Goal: Task Accomplishment & Management: Use online tool/utility

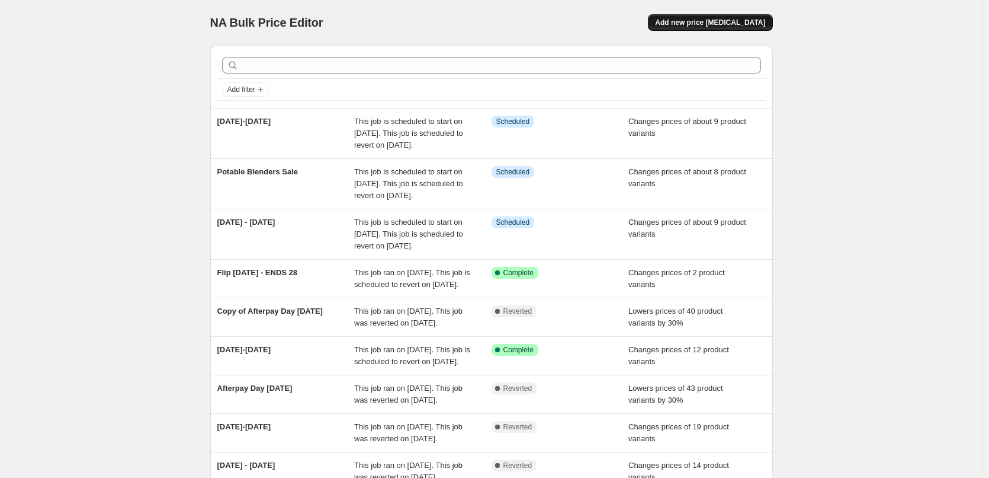
click at [730, 17] on button "Add new price [MEDICAL_DATA]" at bounding box center [710, 22] width 124 height 17
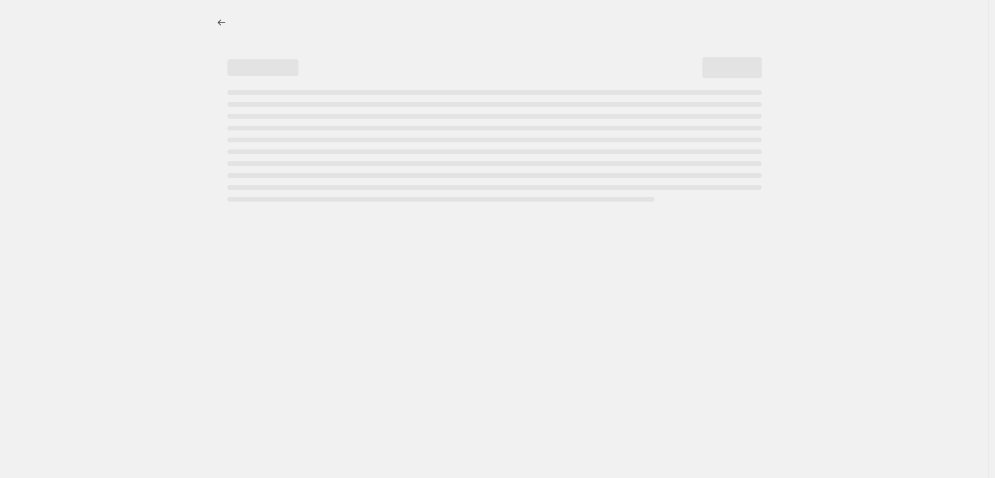
select select "percentage"
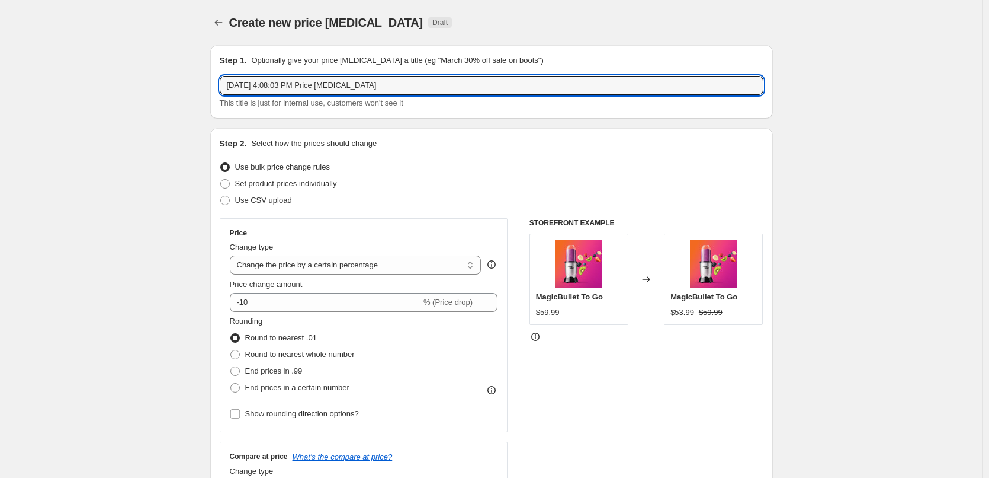
drag, startPoint x: 389, startPoint y: 80, endPoint x: 217, endPoint y: 87, distance: 172.0
click at [217, 87] on div "Step 1. Optionally give your price [MEDICAL_DATA] a title (eg "March 30% off sa…" at bounding box center [491, 81] width 563 height 73
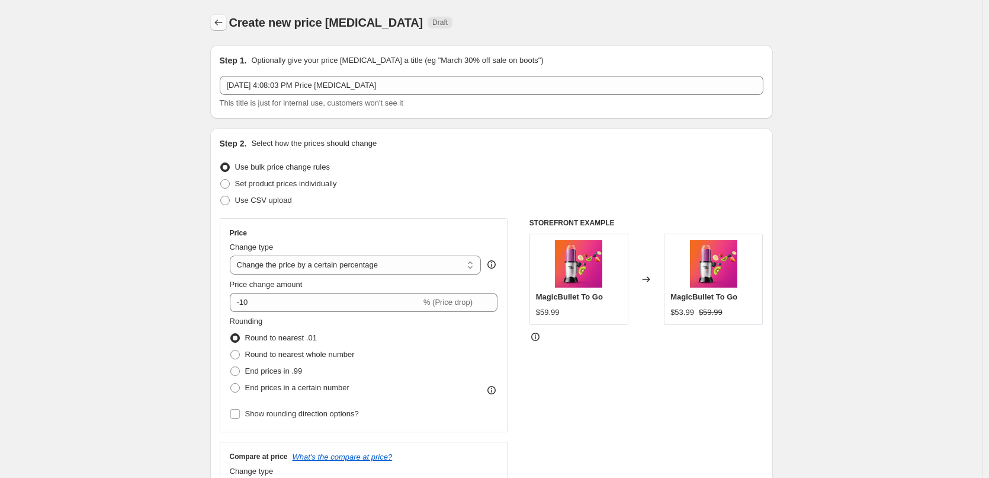
click at [217, 22] on icon "Price change jobs" at bounding box center [219, 23] width 12 height 12
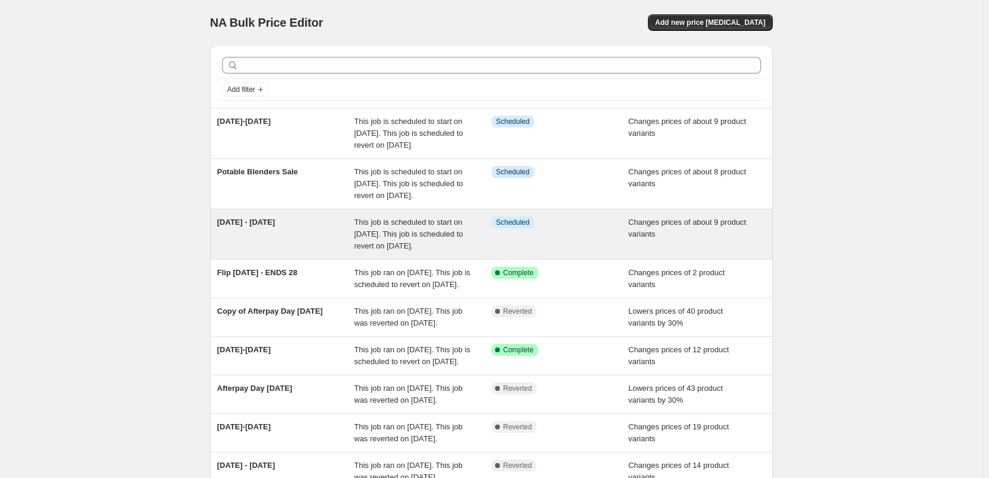
click at [562, 252] on div "Info Scheduled" at bounding box center [560, 234] width 137 height 36
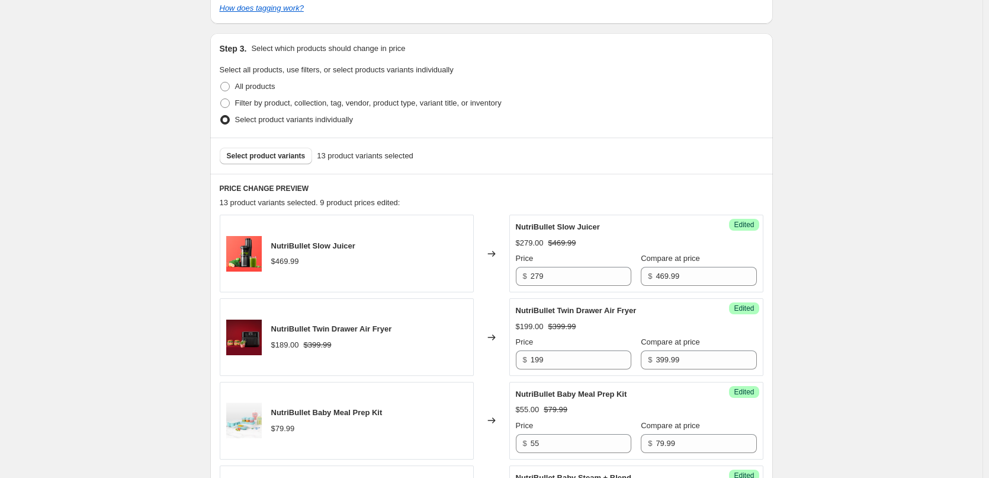
scroll to position [415, 0]
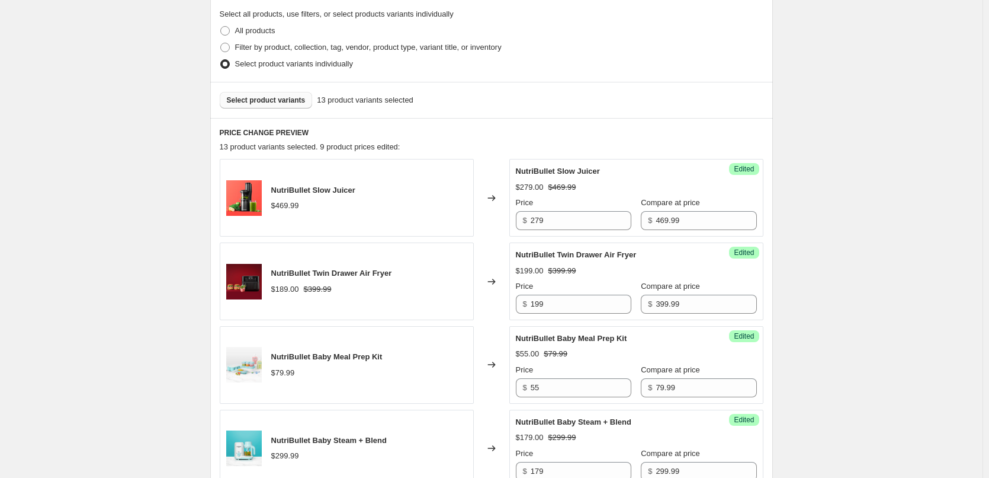
click at [289, 100] on span "Select product variants" at bounding box center [266, 99] width 79 height 9
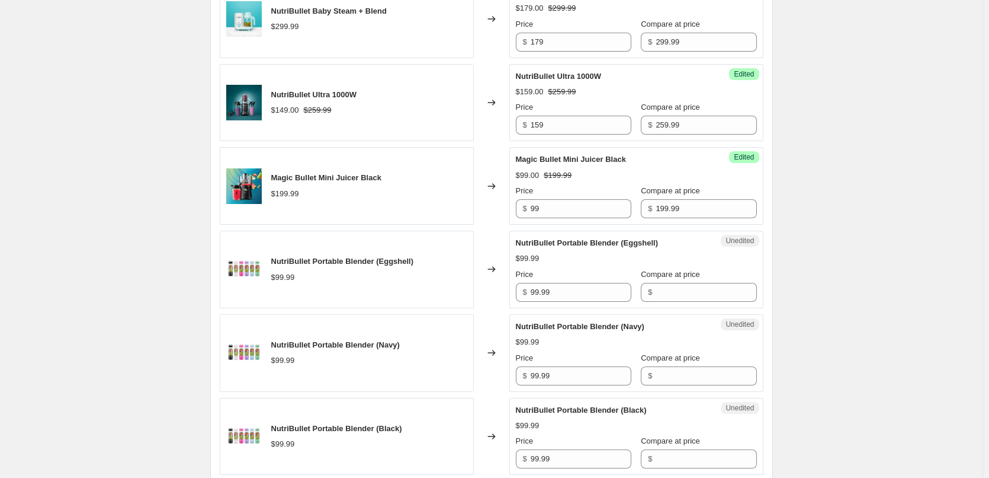
scroll to position [1007, 0]
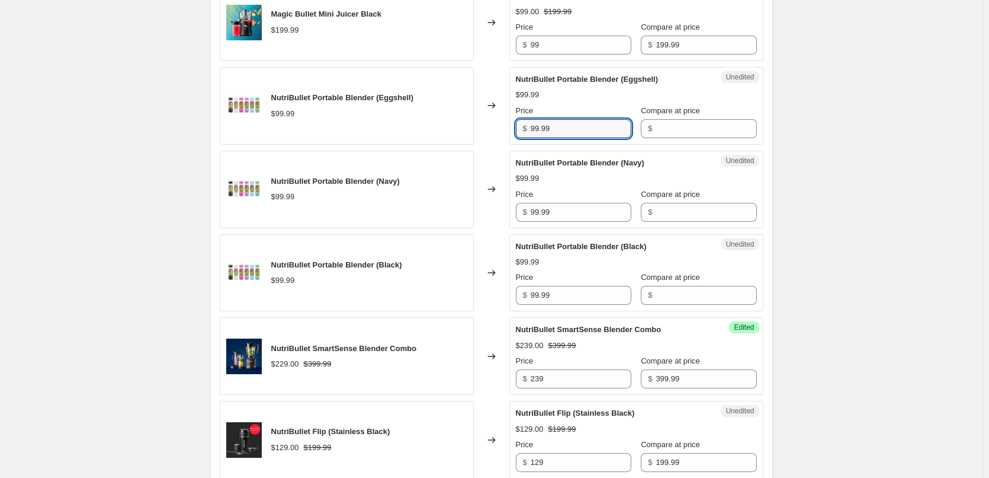
drag, startPoint x: 573, startPoint y: 129, endPoint x: 502, endPoint y: 127, distance: 71.1
click at [504, 127] on div "NutriBullet Portable Blender (Eggshell) $99.99 Changed to Unedited NutriBullet …" at bounding box center [492, 106] width 544 height 78
click at [704, 129] on input "Compare at price" at bounding box center [706, 128] width 101 height 19
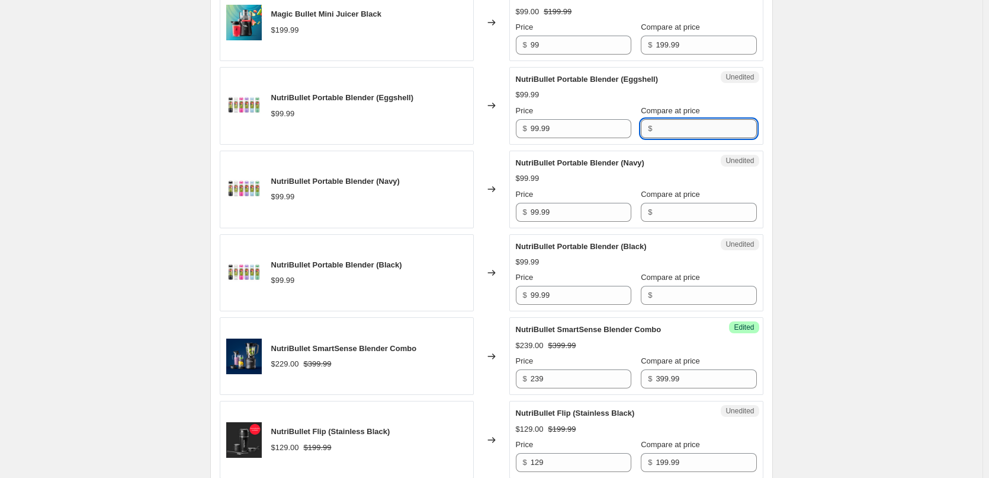
paste input "99.99"
type input "99.99"
click at [656, 216] on input "Compare at price" at bounding box center [706, 212] width 101 height 19
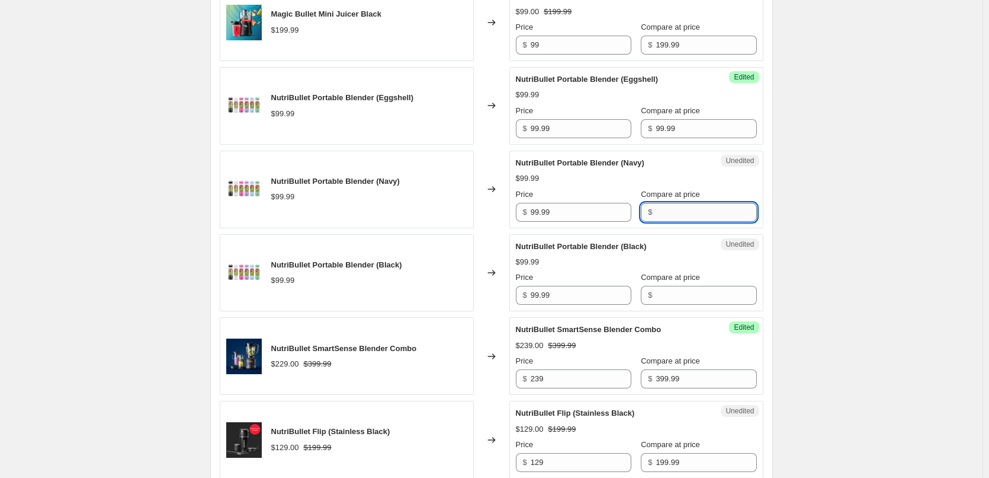
paste input "99.99"
type input "99.99"
click at [657, 293] on input "Compare at price" at bounding box center [706, 295] width 101 height 19
paste input "99.99"
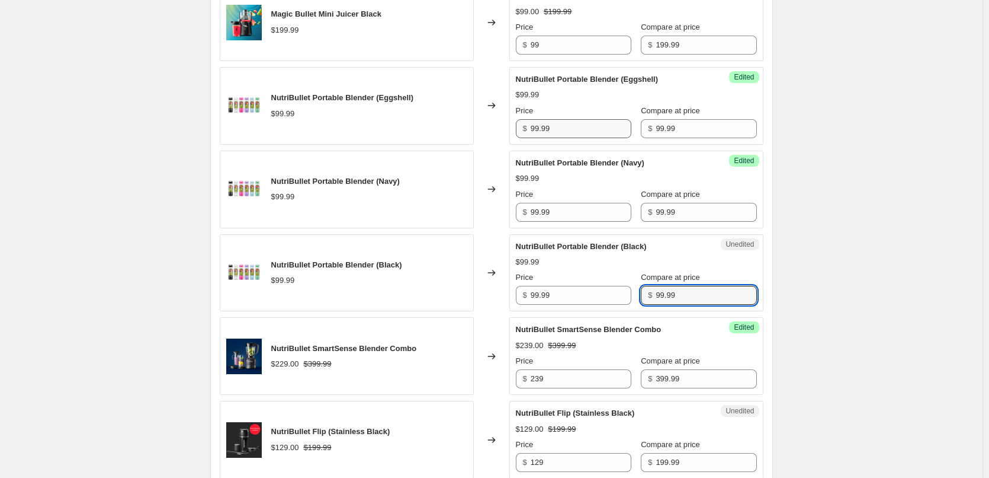
type input "99.99"
click at [554, 126] on input "99.99" at bounding box center [581, 128] width 101 height 19
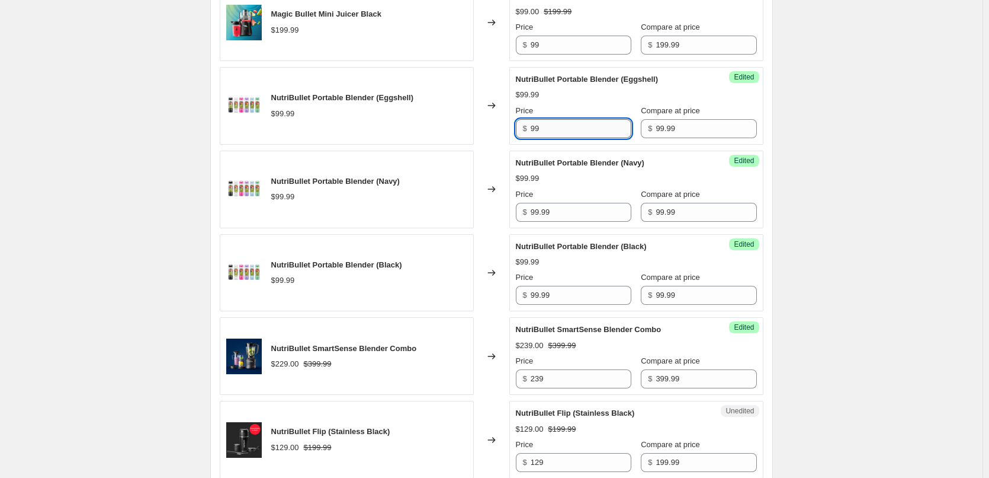
type input "9"
drag, startPoint x: 557, startPoint y: 122, endPoint x: 506, endPoint y: 131, distance: 51.7
click at [507, 131] on div "NutriBullet Portable Blender (Eggshell) $99.99 Changed to Success Edited NutriB…" at bounding box center [492, 106] width 544 height 78
type input "59"
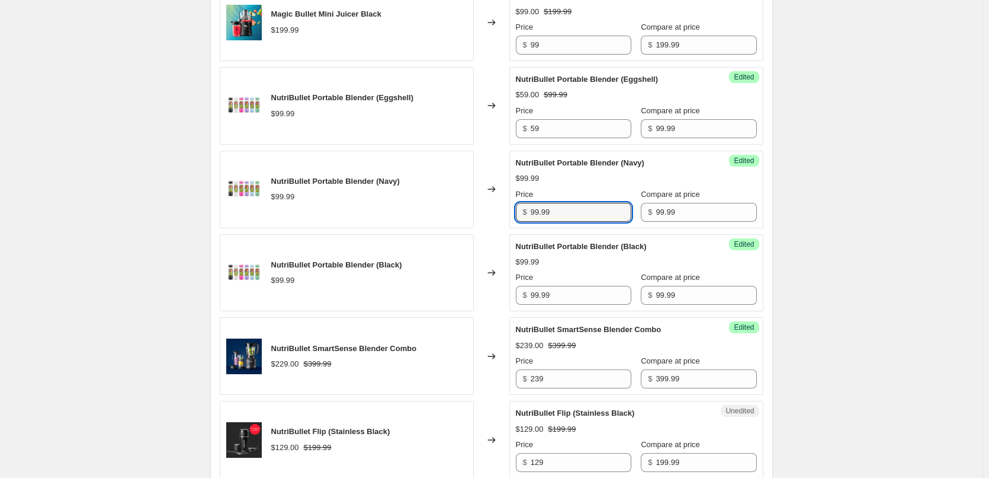
drag, startPoint x: 562, startPoint y: 214, endPoint x: 523, endPoint y: 214, distance: 38.5
click at [523, 214] on div "$ 99.99" at bounding box center [574, 212] width 116 height 19
paste input "5"
type input "59"
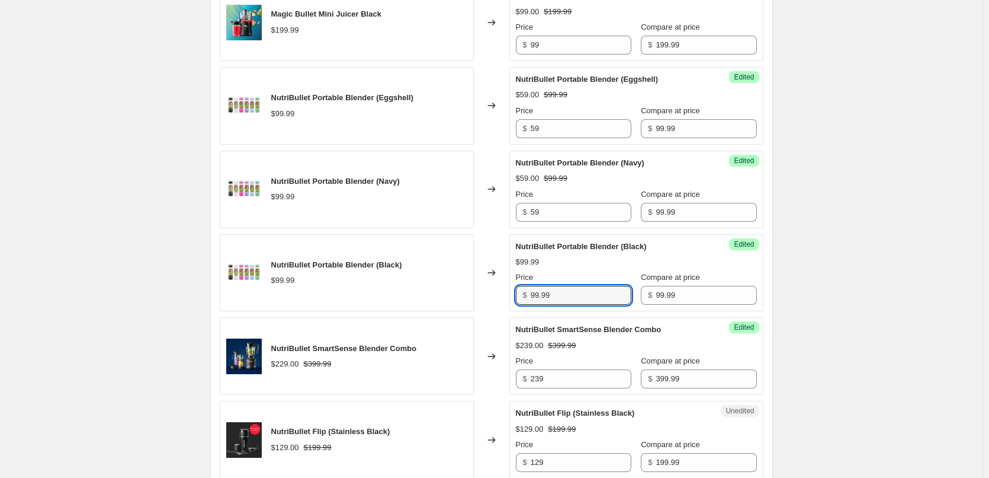
drag, startPoint x: 559, startPoint y: 294, endPoint x: 526, endPoint y: 296, distance: 33.2
click at [526, 296] on div "$ 99.99" at bounding box center [574, 295] width 116 height 19
paste input "5"
type input "59"
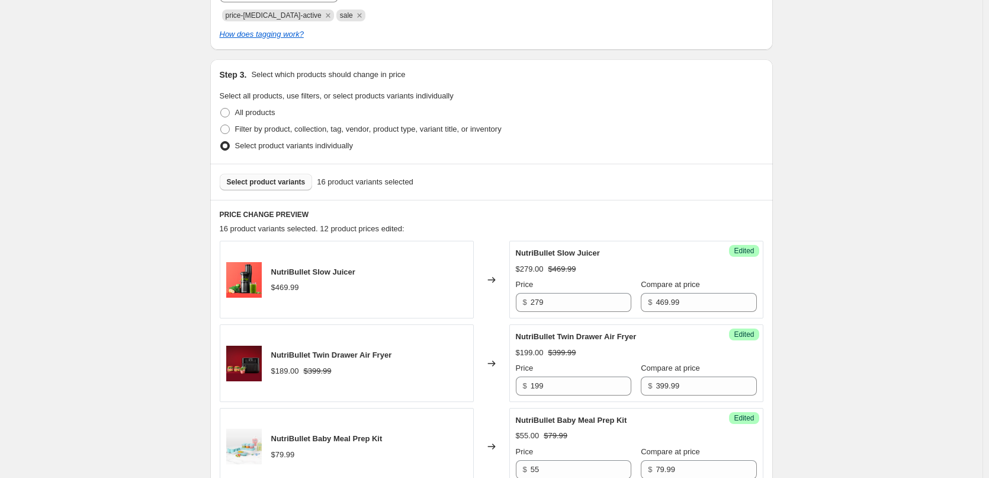
scroll to position [178, 0]
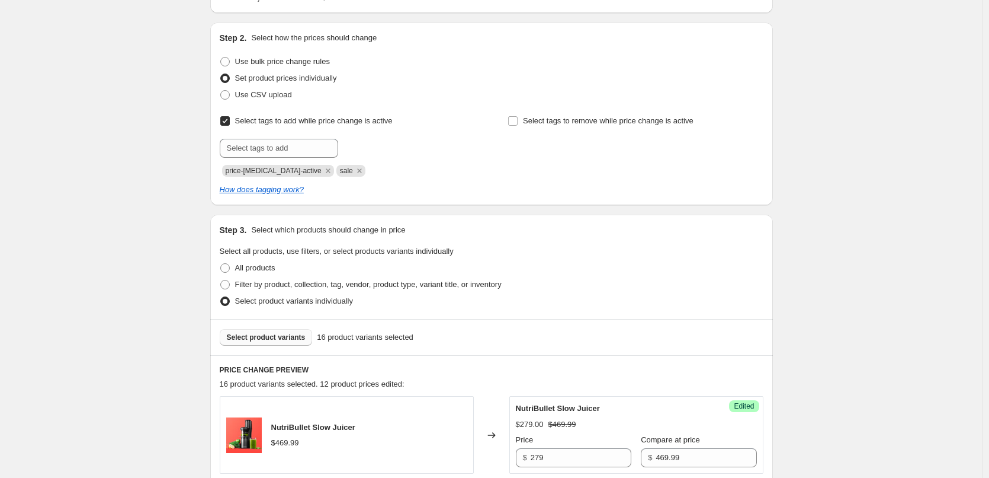
click at [267, 337] on span "Select product variants" at bounding box center [266, 336] width 79 height 9
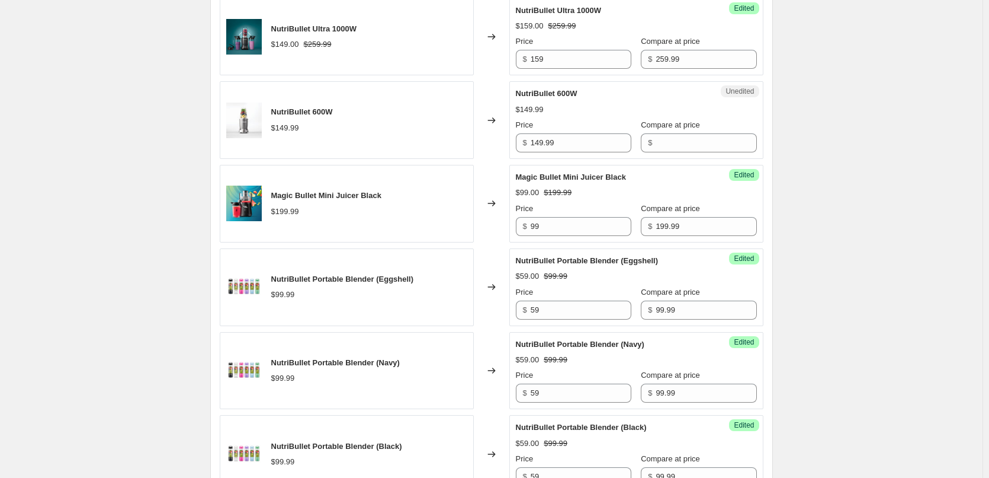
scroll to position [889, 0]
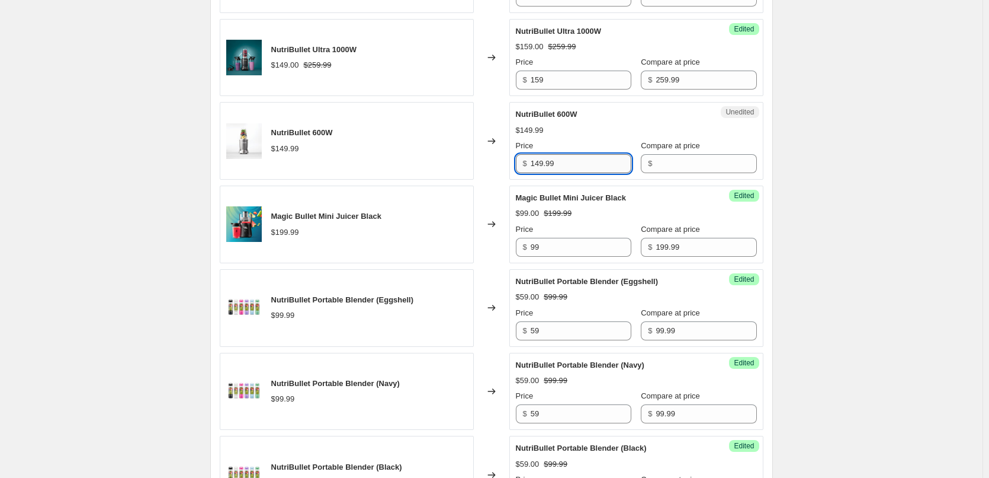
click at [556, 157] on input "149.99" at bounding box center [581, 163] width 101 height 19
drag, startPoint x: 562, startPoint y: 160, endPoint x: 508, endPoint y: 162, distance: 54.6
click at [508, 162] on div "NutriBullet 600W $149.99 Changed to Unedited NutriBullet 600W $149.99 Price $ 1…" at bounding box center [492, 141] width 544 height 78
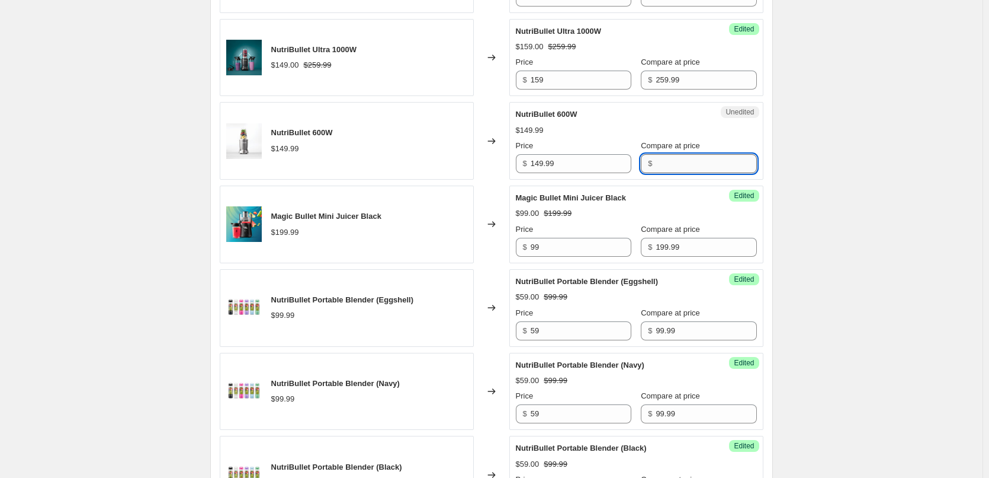
click at [660, 164] on input "Compare at price" at bounding box center [706, 163] width 101 height 19
paste input "149.99"
type input "149.99"
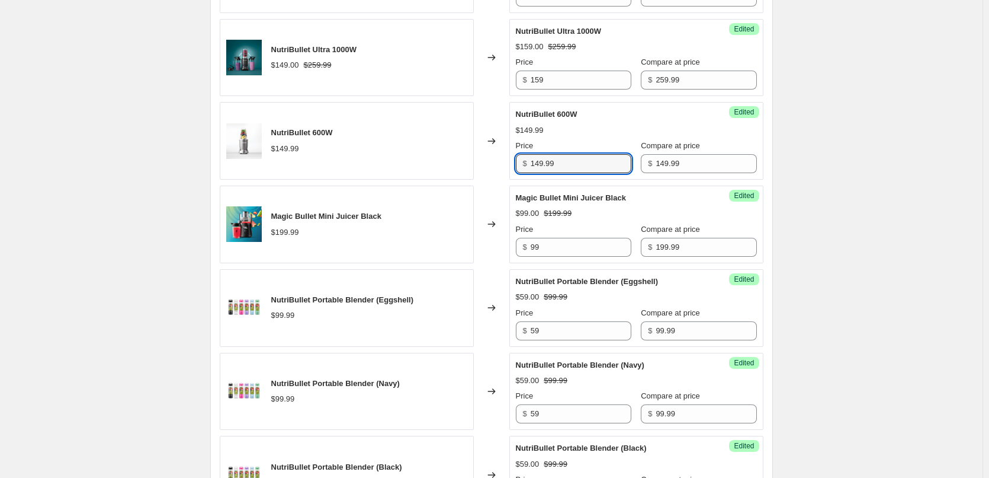
drag, startPoint x: 570, startPoint y: 164, endPoint x: 519, endPoint y: 164, distance: 51.0
click at [519, 164] on div "$ 149.99" at bounding box center [574, 163] width 116 height 19
type input "59"
click at [590, 126] on div "$149.99" at bounding box center [636, 130] width 241 height 12
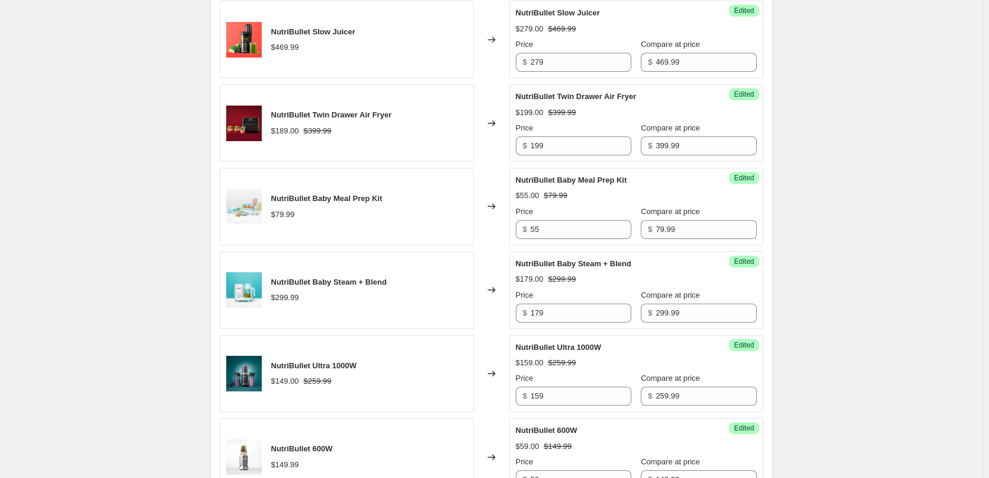
scroll to position [474, 0]
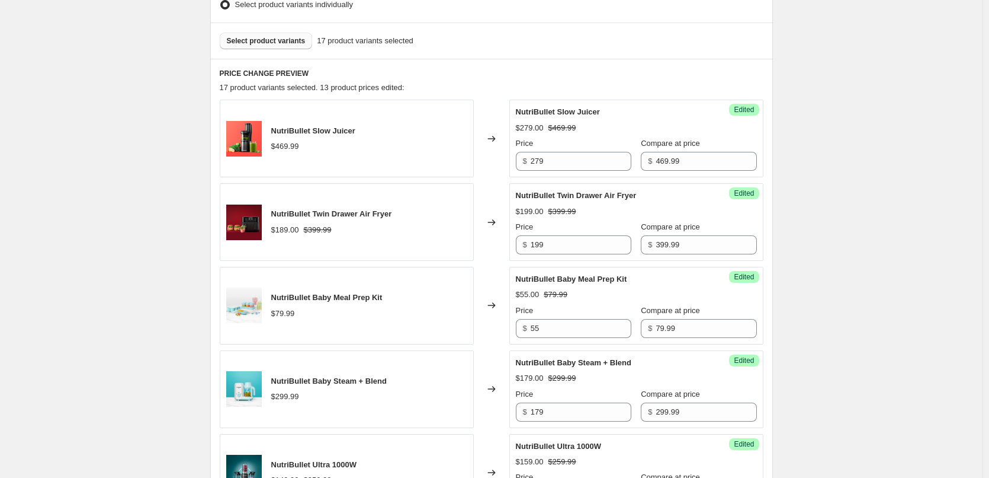
click at [276, 44] on span "Select product variants" at bounding box center [266, 40] width 79 height 9
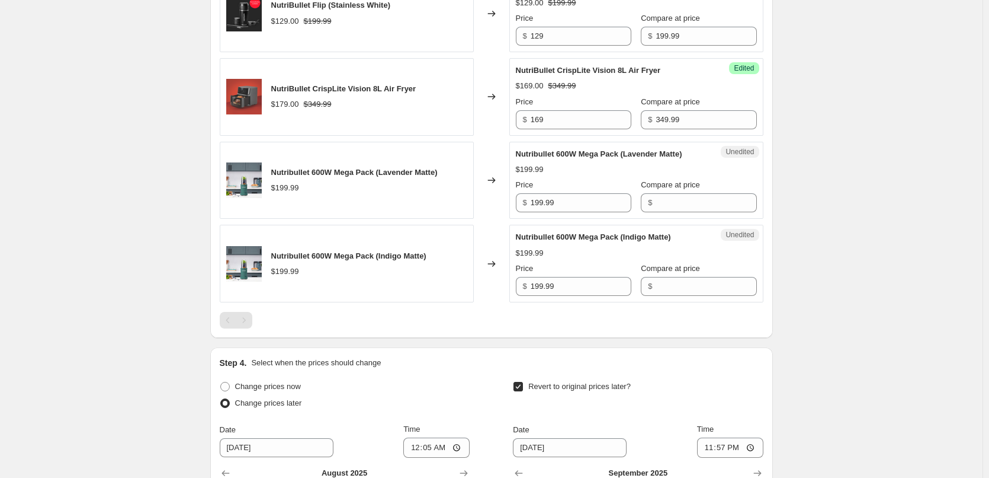
scroll to position [1837, 0]
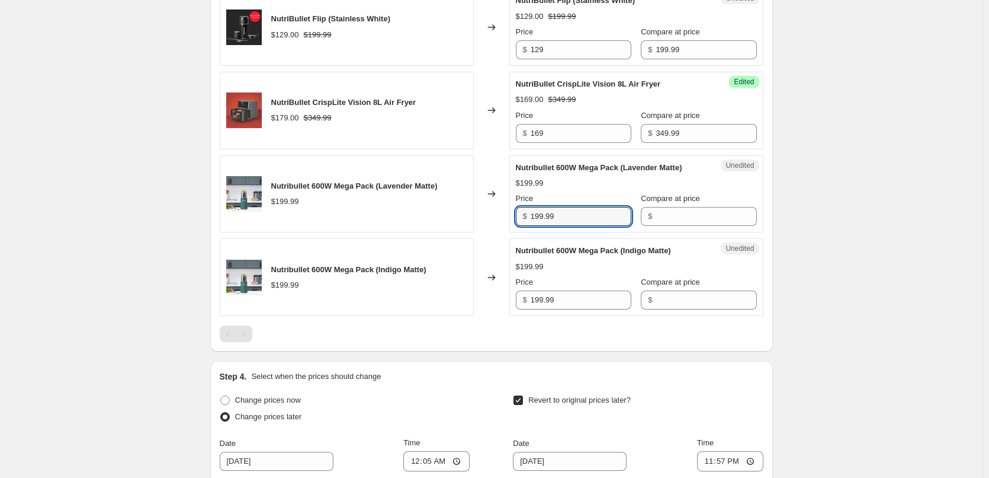
drag, startPoint x: 531, startPoint y: 211, endPoint x: 501, endPoint y: 211, distance: 30.2
click at [501, 211] on div "Nutribullet 600W Mega Pack (Lavender Matte) $199.99 Changed to Unedited Nutribu…" at bounding box center [492, 194] width 544 height 78
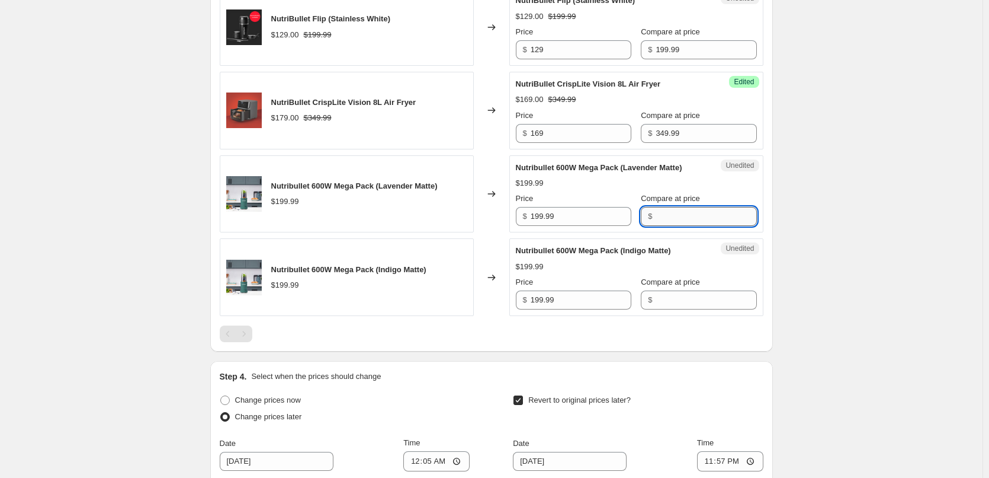
click at [687, 222] on input "Compare at price" at bounding box center [706, 216] width 101 height 19
paste input "199.99"
type input "199.99"
click at [664, 291] on input "Compare at price" at bounding box center [706, 299] width 101 height 19
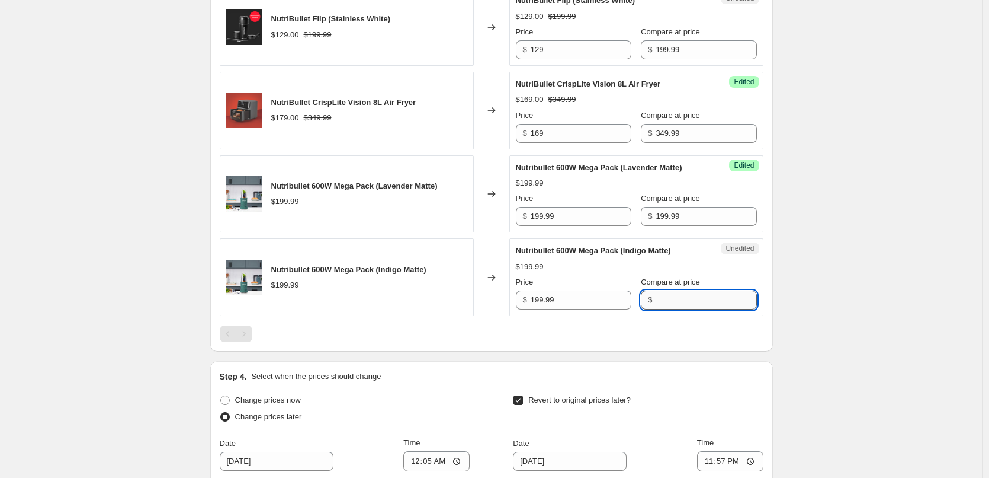
paste input "199.99"
type input "199.99"
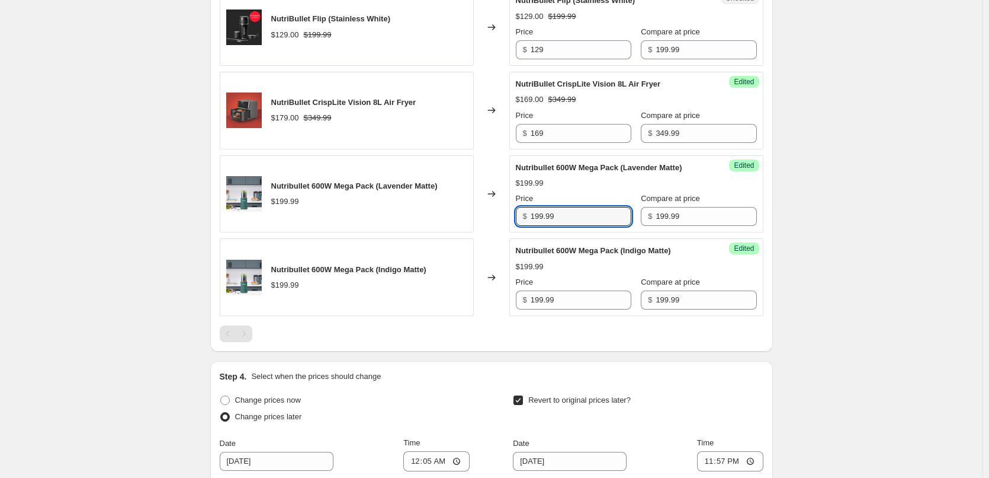
drag, startPoint x: 565, startPoint y: 219, endPoint x: 517, endPoint y: 214, distance: 48.2
click at [518, 216] on div "$ 199.99" at bounding box center [574, 216] width 116 height 19
type input "89"
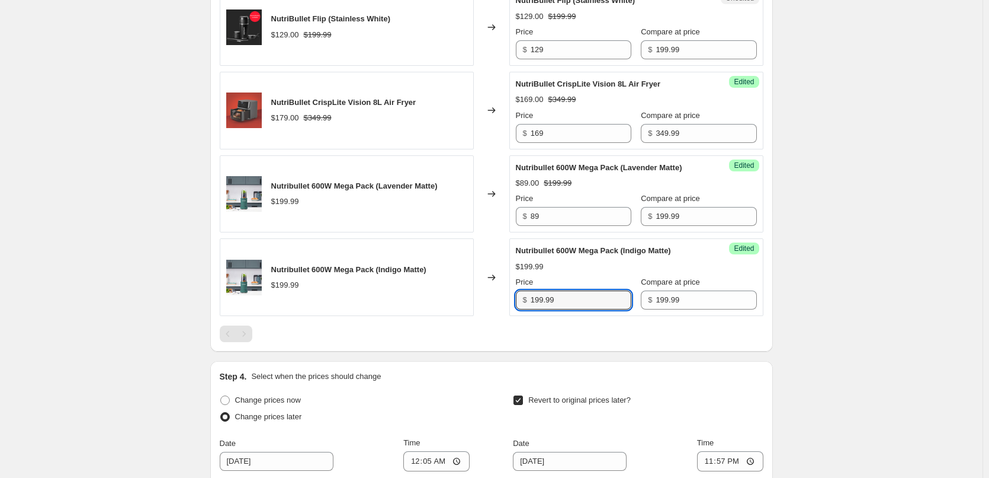
drag, startPoint x: 571, startPoint y: 298, endPoint x: 501, endPoint y: 296, distance: 69.3
click at [503, 297] on div "Nutribullet 600W Mega Pack (Indigo Matte) $199.99 Changed to Success Edited Nut…" at bounding box center [492, 277] width 544 height 78
type input "89"
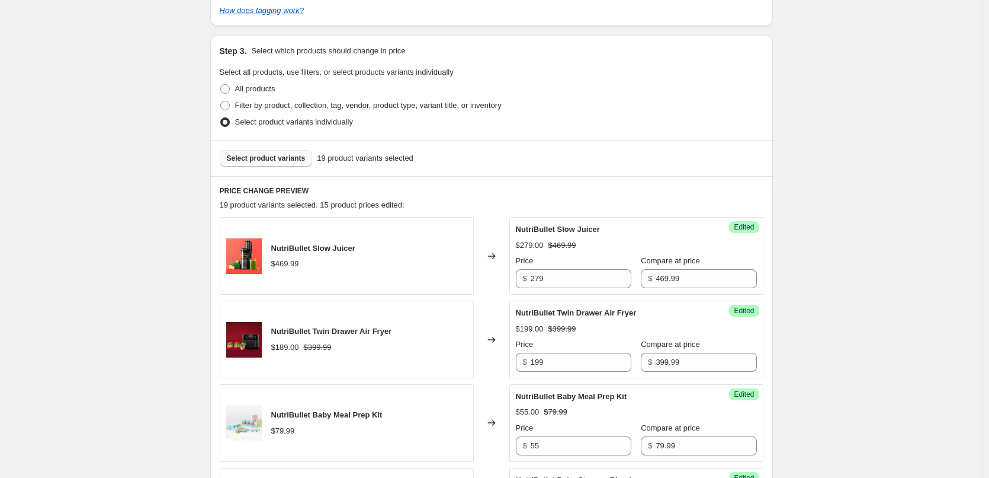
scroll to position [355, 0]
click at [287, 158] on span "Select product variants" at bounding box center [266, 159] width 79 height 9
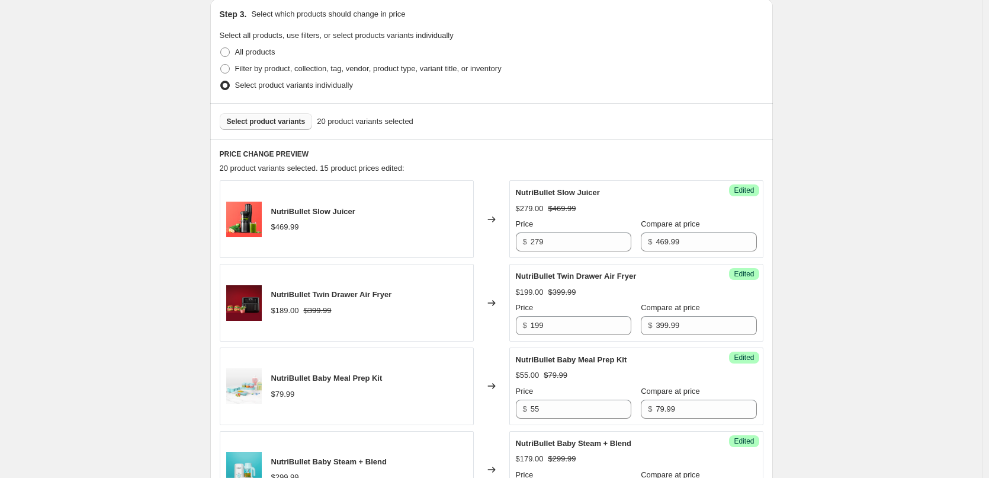
scroll to position [296, 0]
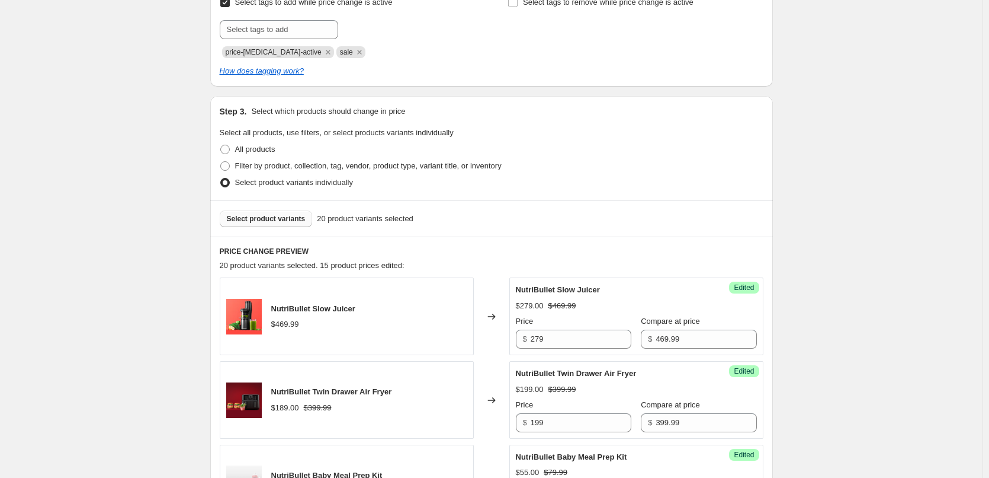
click at [255, 220] on span "Select product variants" at bounding box center [266, 218] width 79 height 9
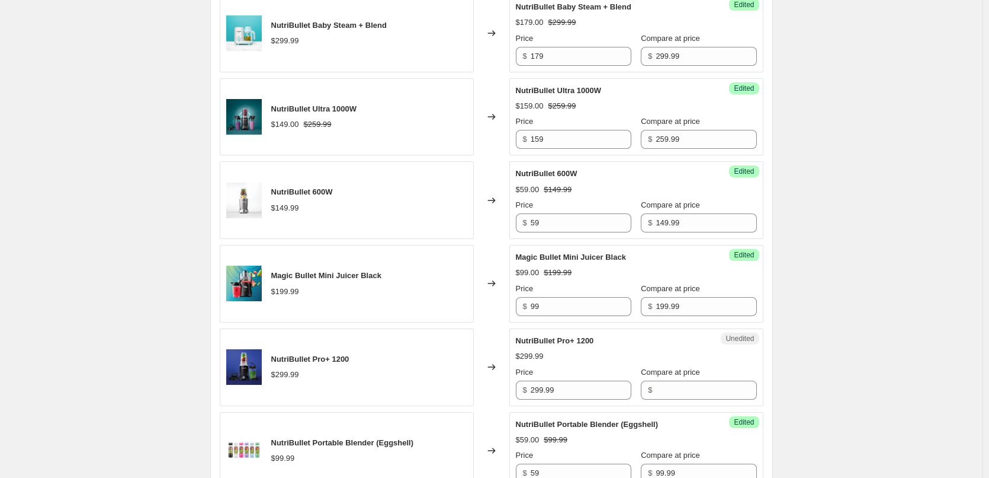
scroll to position [889, 0]
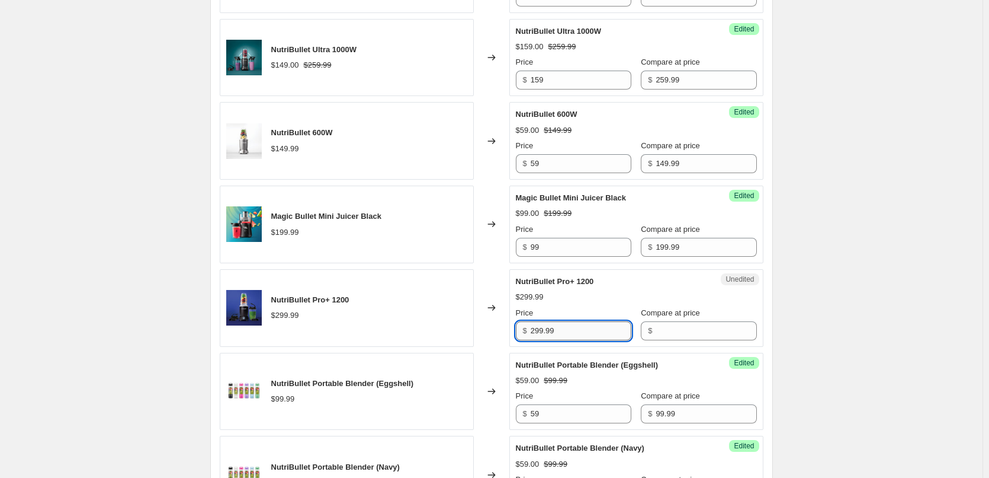
click at [587, 329] on input "299.99" at bounding box center [581, 330] width 101 height 19
drag, startPoint x: 580, startPoint y: 331, endPoint x: 512, endPoint y: 329, distance: 67.6
click at [512, 329] on div "Unedited NutriBullet Pro+ 1200 $299.99 Price $ 299.99 Compare at price $" at bounding box center [637, 308] width 254 height 78
click at [693, 328] on input "Compare at price" at bounding box center [706, 330] width 101 height 19
paste input "299.99"
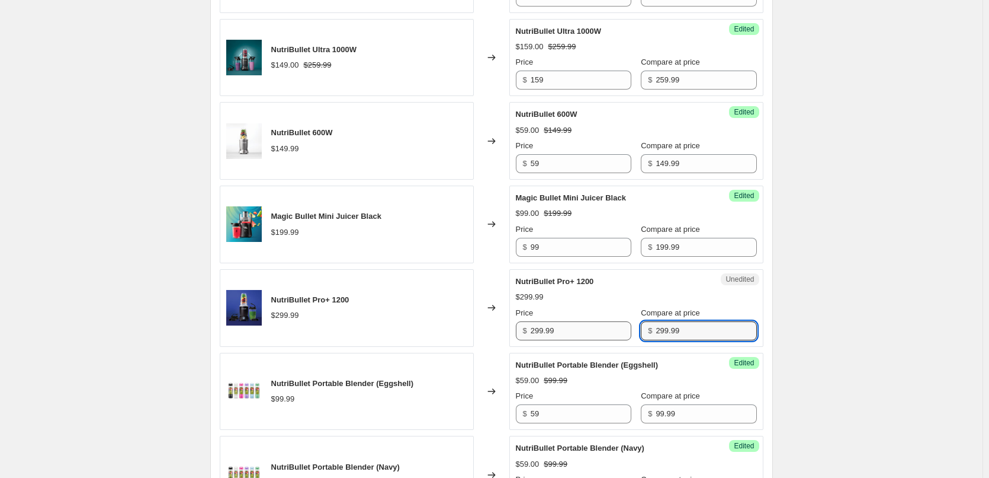
type input "299.99"
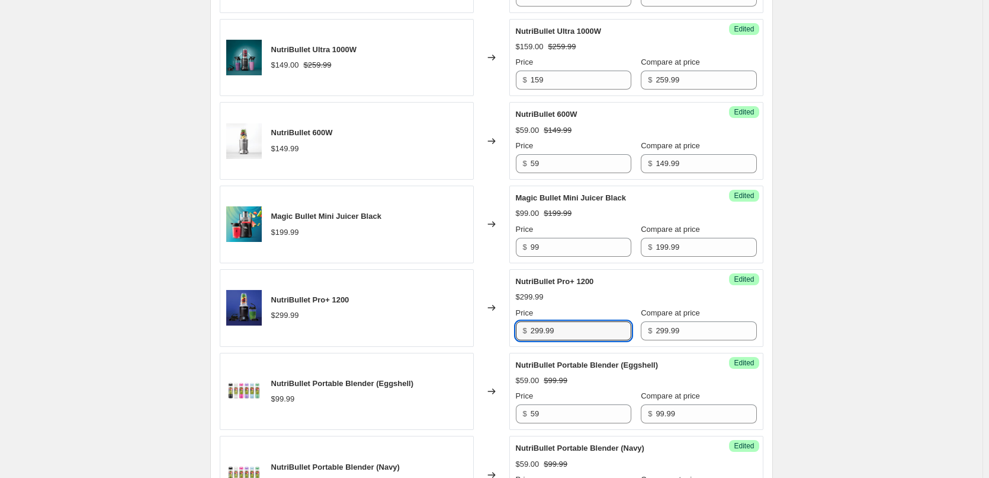
drag, startPoint x: 588, startPoint y: 334, endPoint x: 509, endPoint y: 329, distance: 79.5
click at [509, 329] on div "NutriBullet Pro+ 1200 $299.99 Changed to Success Edited NutriBullet Pro+ 1200 $…" at bounding box center [492, 308] width 544 height 78
type input "149"
click at [655, 296] on div "$299.99" at bounding box center [636, 297] width 241 height 12
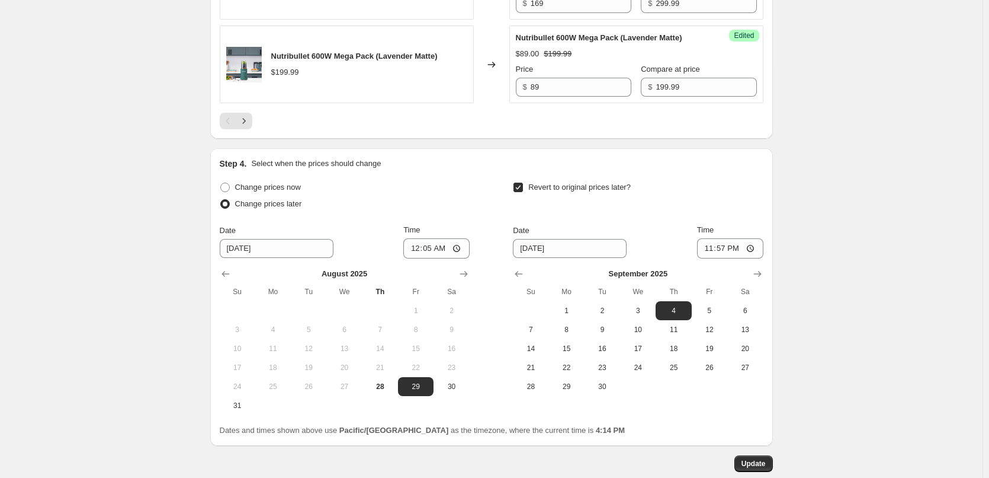
scroll to position [2192, 0]
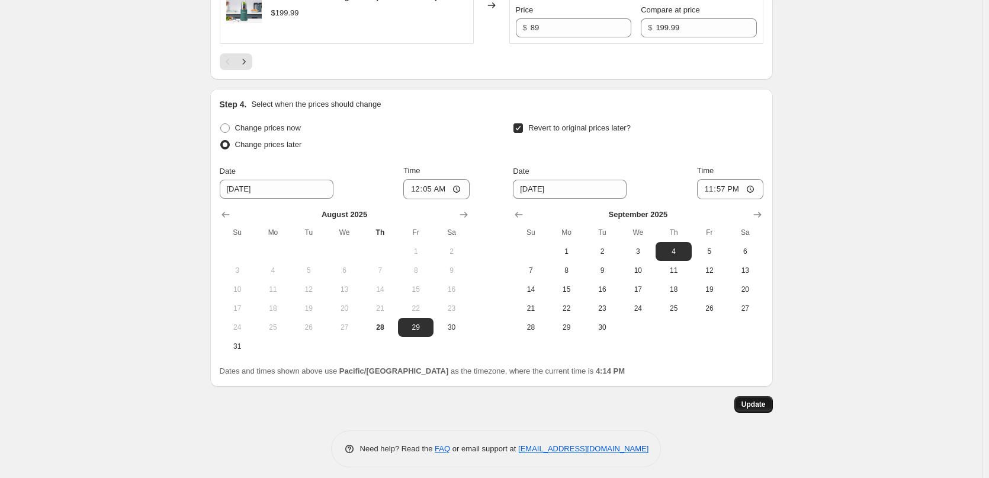
click at [766, 407] on span "Update" at bounding box center [754, 403] width 24 height 9
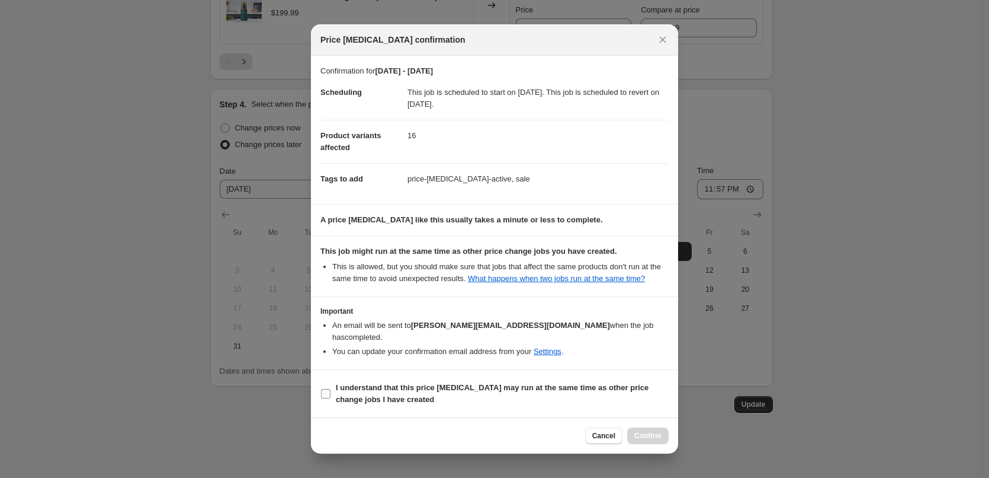
click at [650, 396] on span "I understand that this price [MEDICAL_DATA] may run at the same time as other p…" at bounding box center [502, 394] width 333 height 24
click at [331, 396] on input "I understand that this price [MEDICAL_DATA] may run at the same time as other p…" at bounding box center [325, 393] width 9 height 9
checkbox input "true"
click at [665, 427] on button "Confirm" at bounding box center [647, 435] width 41 height 17
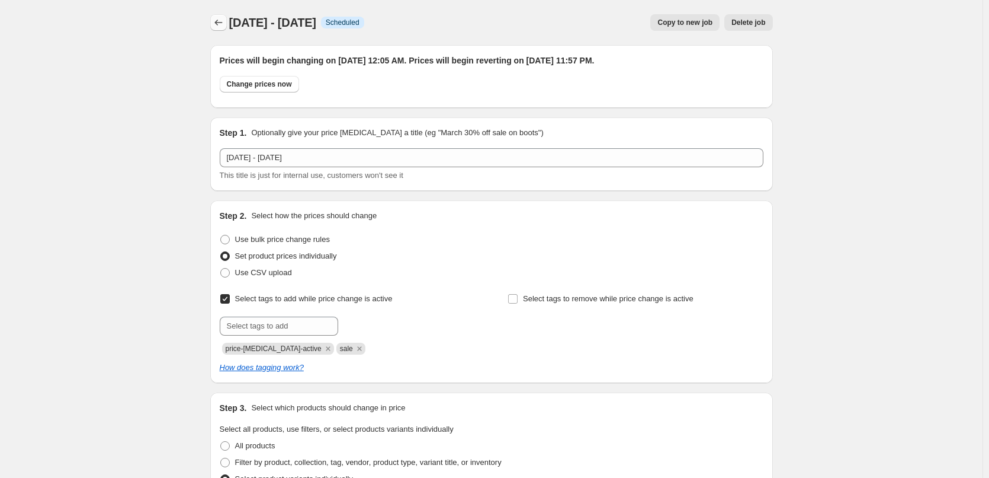
click at [217, 21] on icon "Price change jobs" at bounding box center [219, 23] width 12 height 12
